Goal: Transaction & Acquisition: Purchase product/service

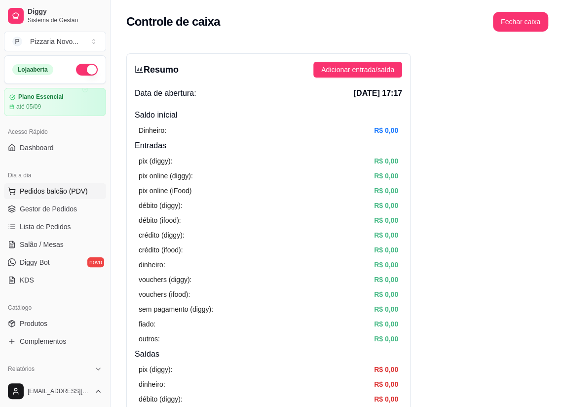
click at [53, 194] on span "Pedidos balcão (PDV)" at bounding box center [54, 191] width 68 height 10
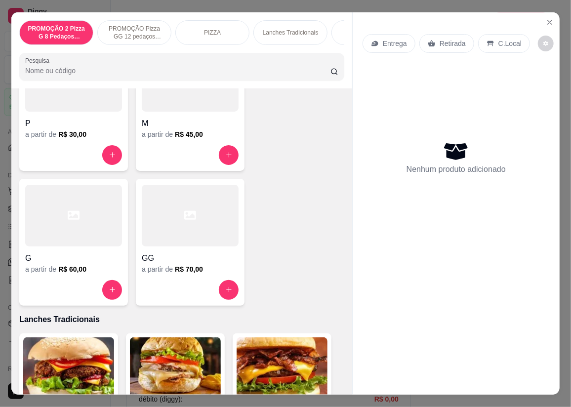
scroll to position [449, 0]
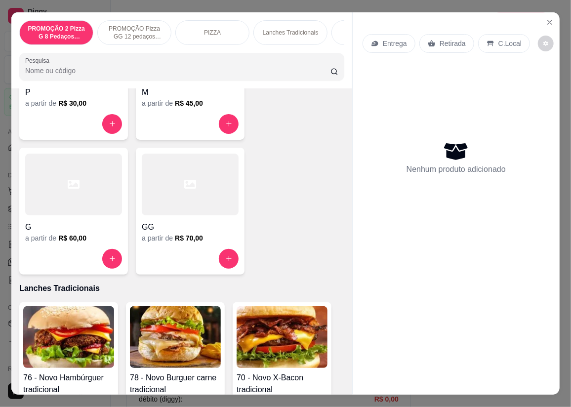
click at [176, 131] on div at bounding box center [190, 124] width 97 height 20
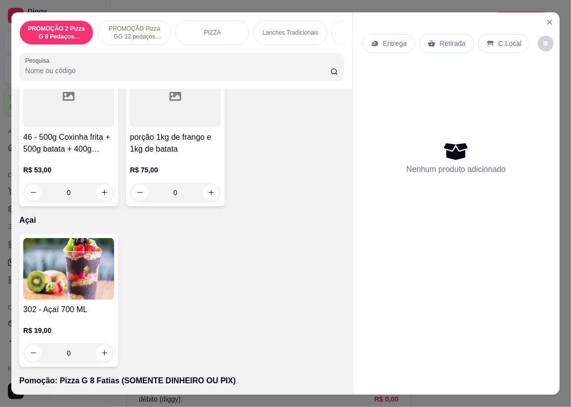
scroll to position [3861, 0]
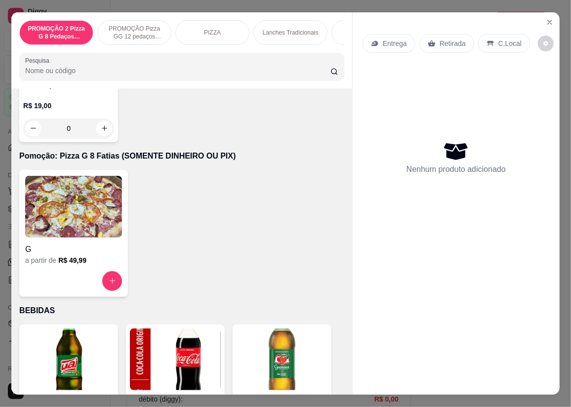
click at [91, 192] on img at bounding box center [73, 207] width 97 height 62
click at [548, 20] on icon "Close" at bounding box center [550, 22] width 4 height 4
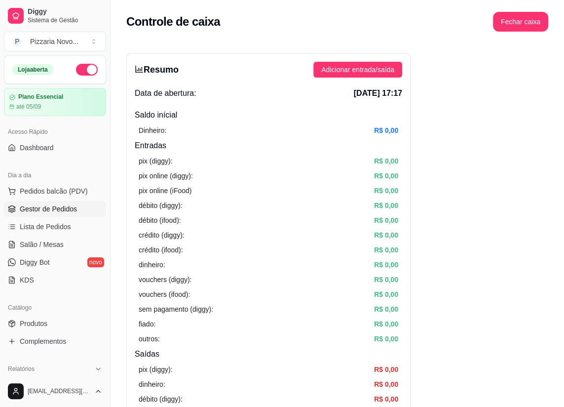
click at [83, 209] on link "Gestor de Pedidos" at bounding box center [55, 209] width 102 height 16
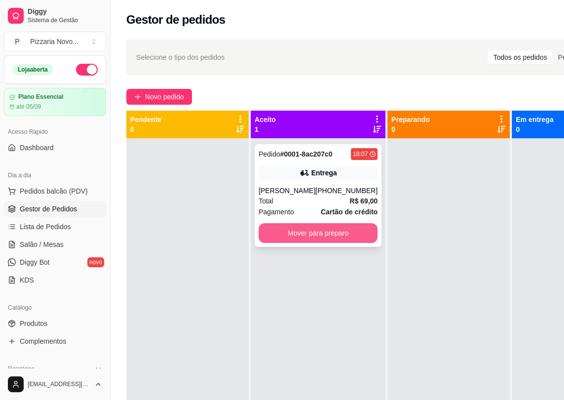
click at [294, 233] on button "Mover para preparo" at bounding box center [318, 233] width 119 height 20
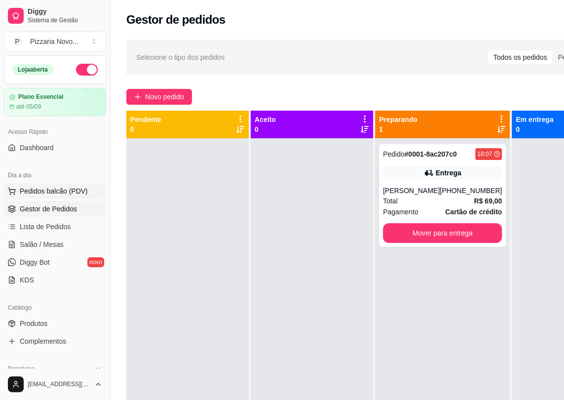
click at [67, 188] on span "Pedidos balcão (PDV)" at bounding box center [54, 191] width 68 height 10
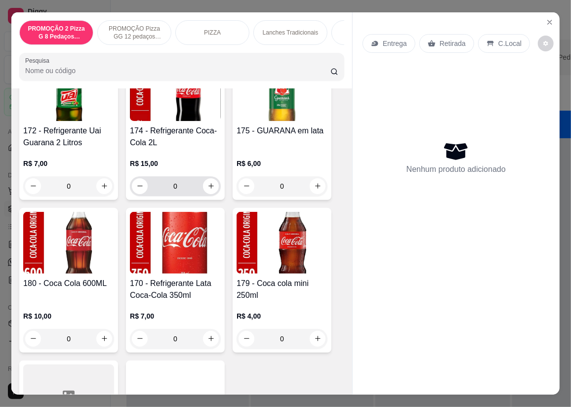
scroll to position [3950, 0]
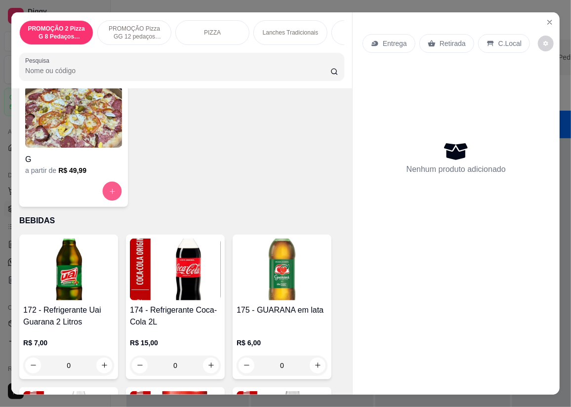
click at [108, 188] on button "increase-product-quantity" at bounding box center [112, 190] width 19 height 19
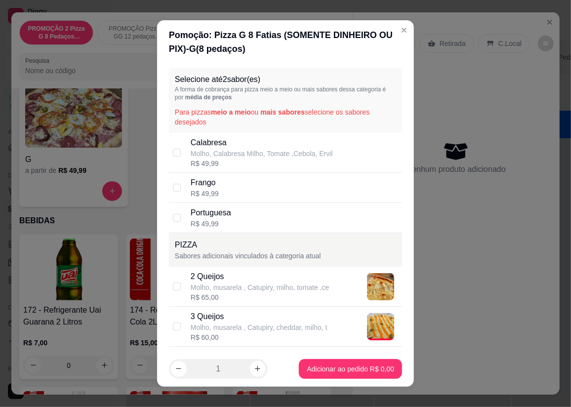
click at [200, 157] on p "Molho, Calabresa Milho, Tomate ,Cebola, Ervil" at bounding box center [262, 154] width 142 height 10
checkbox input "true"
click at [236, 223] on div "Portuguesa R$ 49,99" at bounding box center [294, 218] width 207 height 22
checkbox input "true"
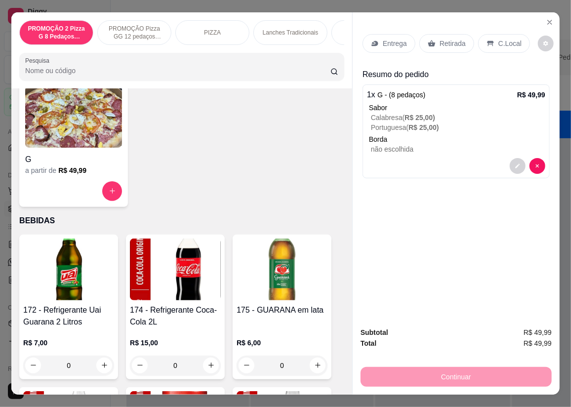
click at [395, 39] on p "Entrega" at bounding box center [395, 44] width 24 height 10
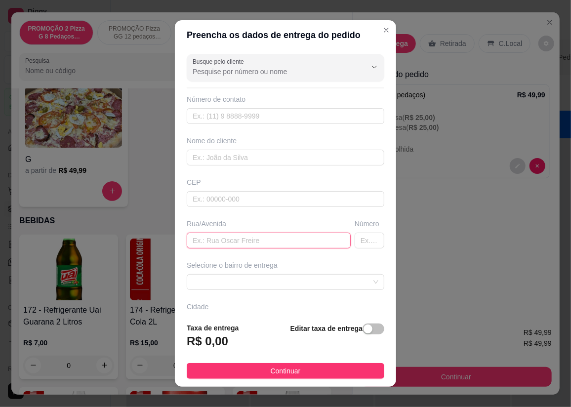
click at [250, 243] on input "text" at bounding box center [269, 241] width 164 height 16
type input "rua da vitoria"
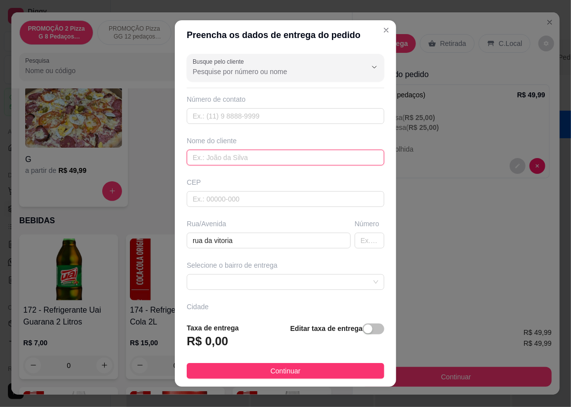
click at [273, 163] on input "text" at bounding box center [286, 158] width 198 height 16
type input "marcia"
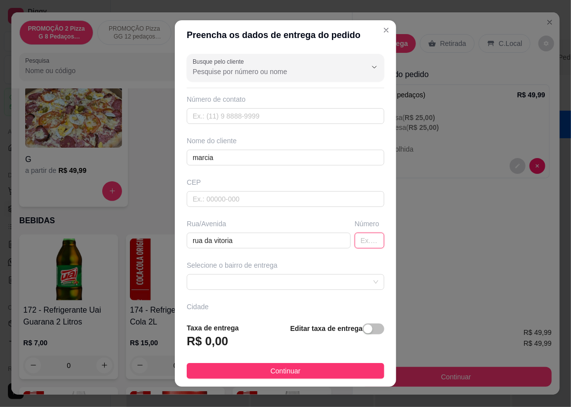
click at [364, 238] on input "text" at bounding box center [370, 241] width 30 height 16
type input "479"
click at [314, 112] on input "text" at bounding box center [286, 116] width 198 height 16
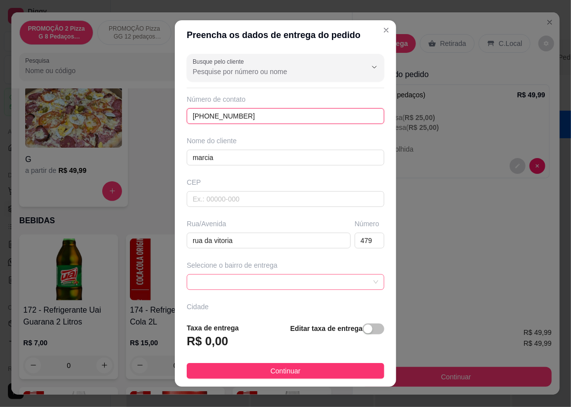
click at [220, 286] on span at bounding box center [286, 282] width 186 height 15
type input "[PHONE_NUMBER]"
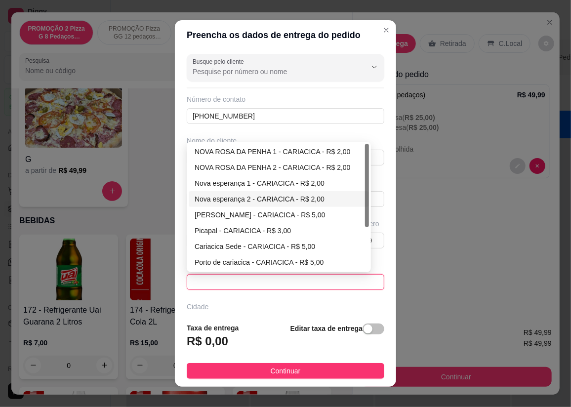
click at [230, 198] on div "Nova esperança 2 - CARIACICA - R$ 2,00" at bounding box center [279, 199] width 168 height 11
type input "CARIACICA"
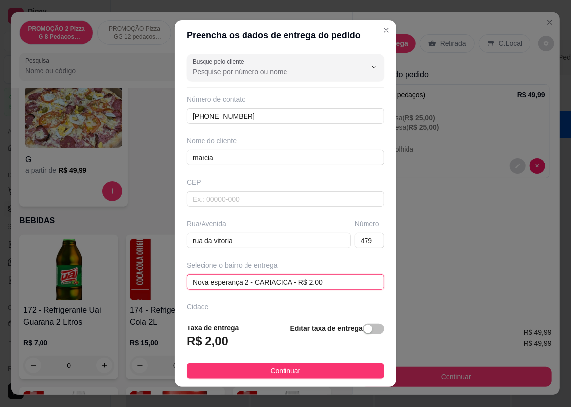
scroll to position [67, 0]
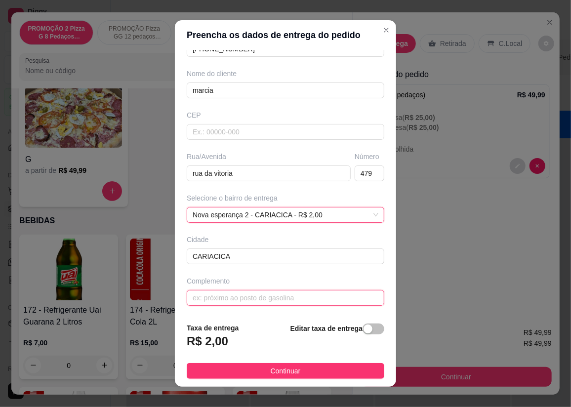
click at [222, 297] on input "text" at bounding box center [286, 298] width 198 height 16
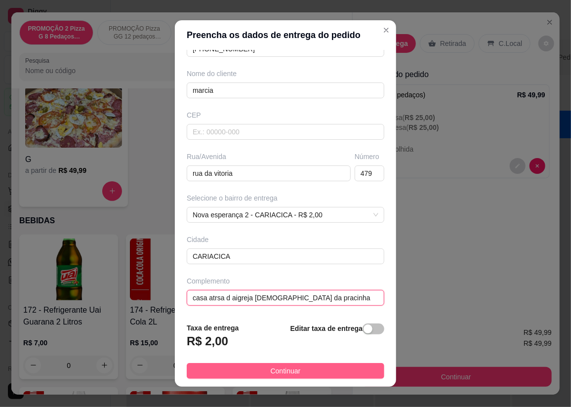
type input "casa atrsa d aigreja [DEMOGRAPHIC_DATA] da pracinha"
click at [315, 373] on button "Continuar" at bounding box center [286, 371] width 198 height 16
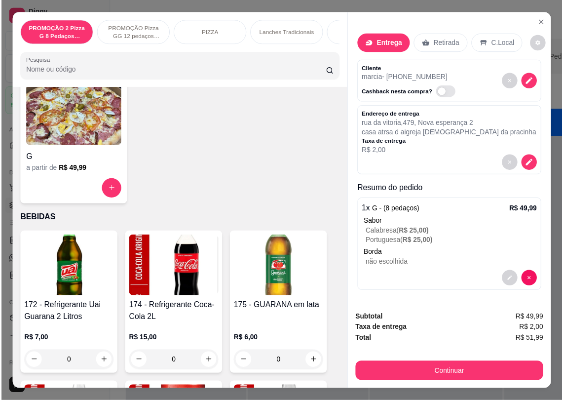
scroll to position [4040, 0]
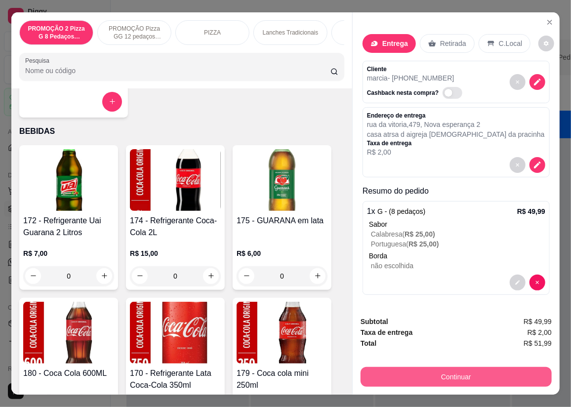
click at [442, 370] on button "Continuar" at bounding box center [455, 377] width 191 height 20
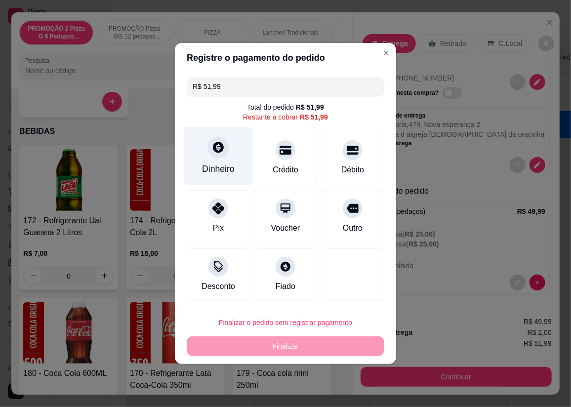
click at [206, 155] on div "Dinheiro" at bounding box center [219, 156] width 70 height 58
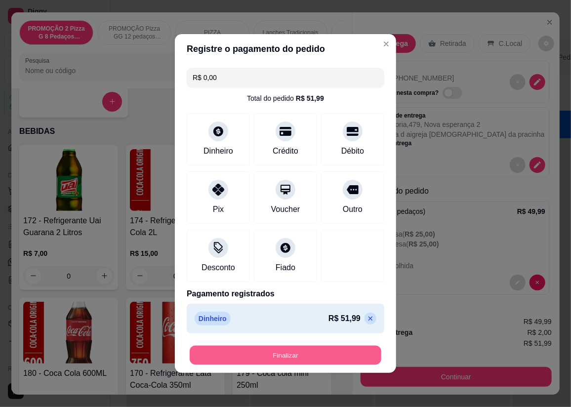
click at [312, 358] on button "Finalizar" at bounding box center [286, 355] width 192 height 19
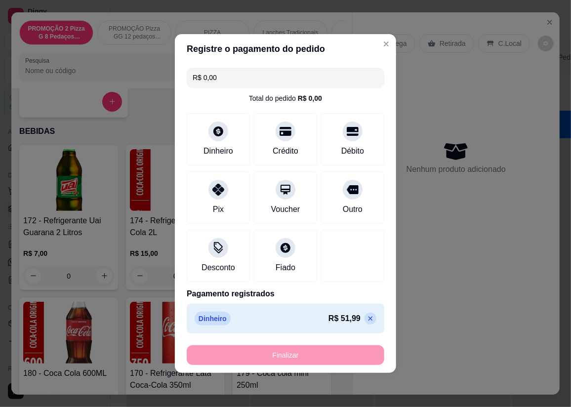
type input "-R$ 51,99"
